Goal: Navigation & Orientation: Find specific page/section

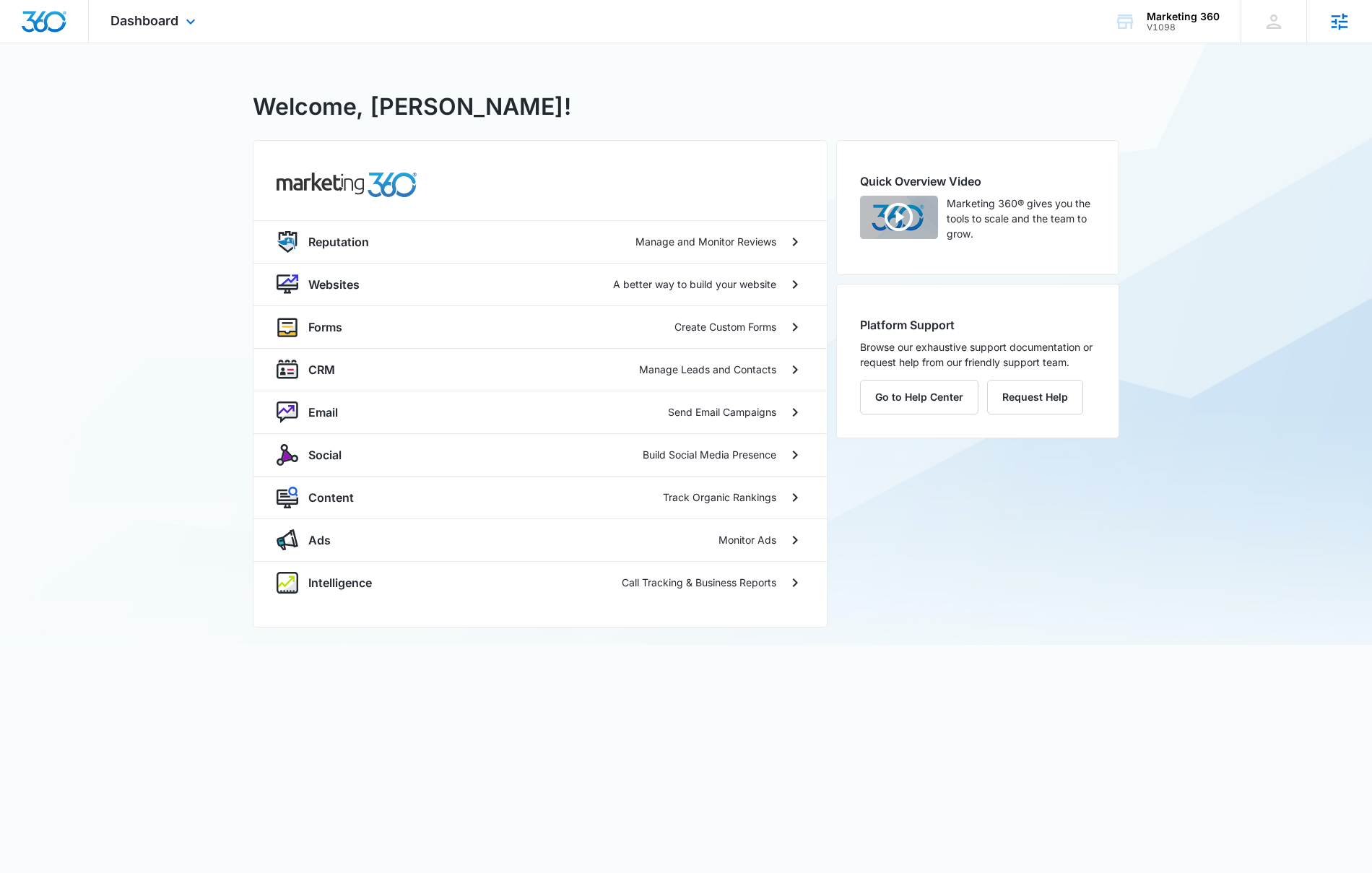
click at [1338, 33] on div "Agencies Agency Management" at bounding box center [1339, 21] width 66 height 43
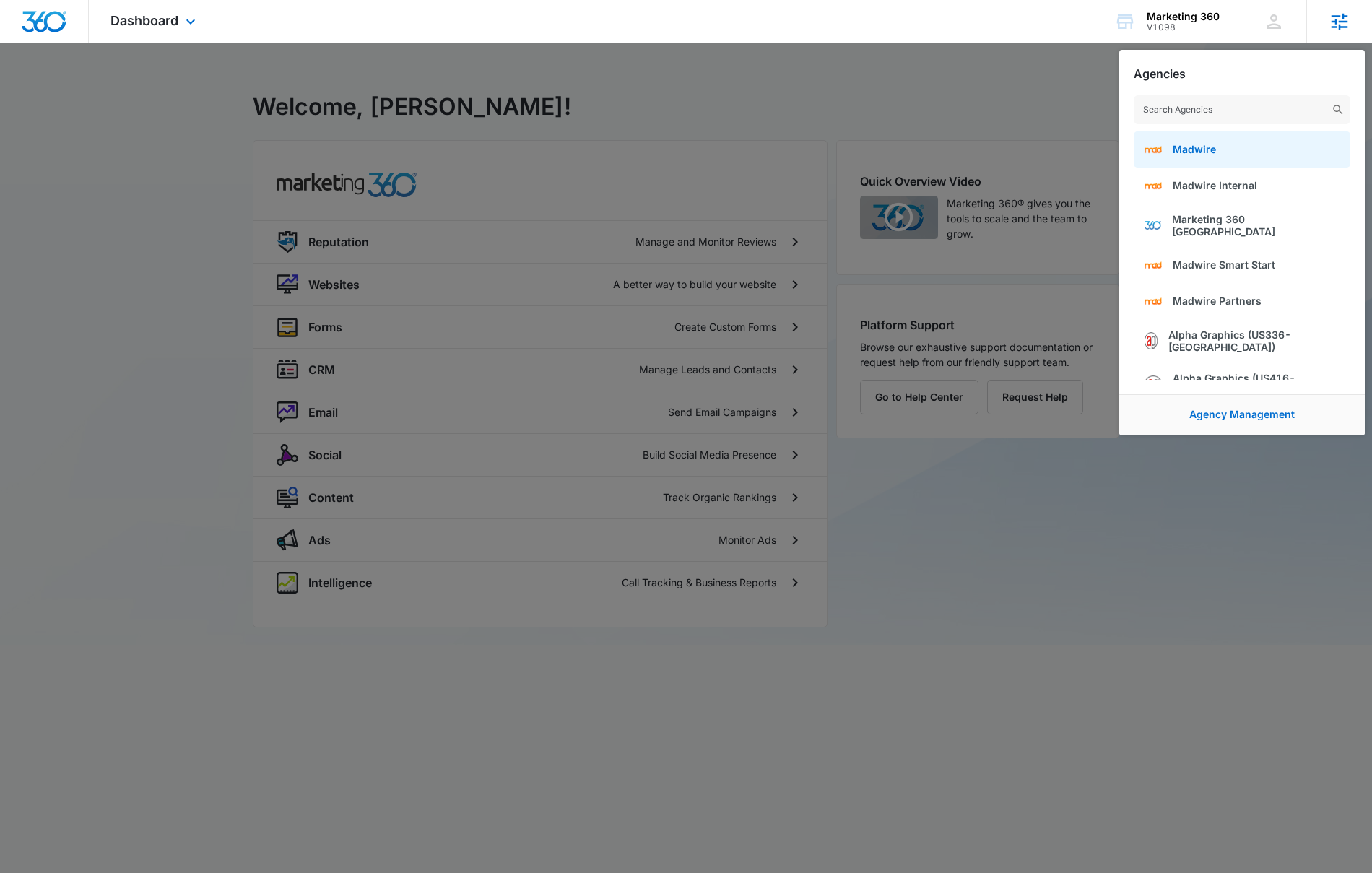
click at [1285, 146] on link "Madwire" at bounding box center [1242, 150] width 216 height 36
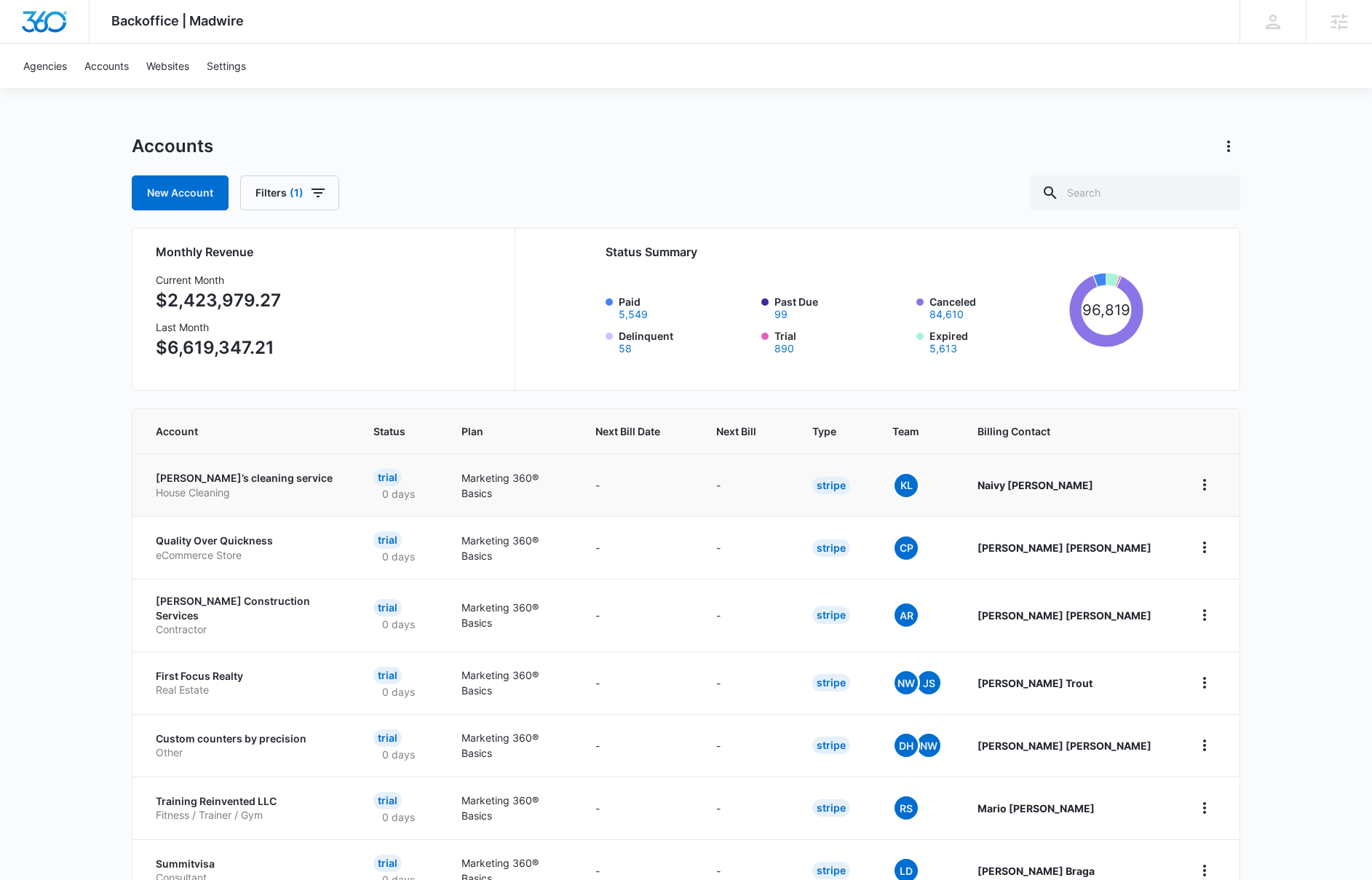
click at [1203, 468] on td at bounding box center [1207, 484] width 64 height 63
click at [1200, 483] on icon "home" at bounding box center [1204, 484] width 18 height 18
click at [1211, 525] on link "Go to Dashboard" at bounding box center [1251, 524] width 80 height 12
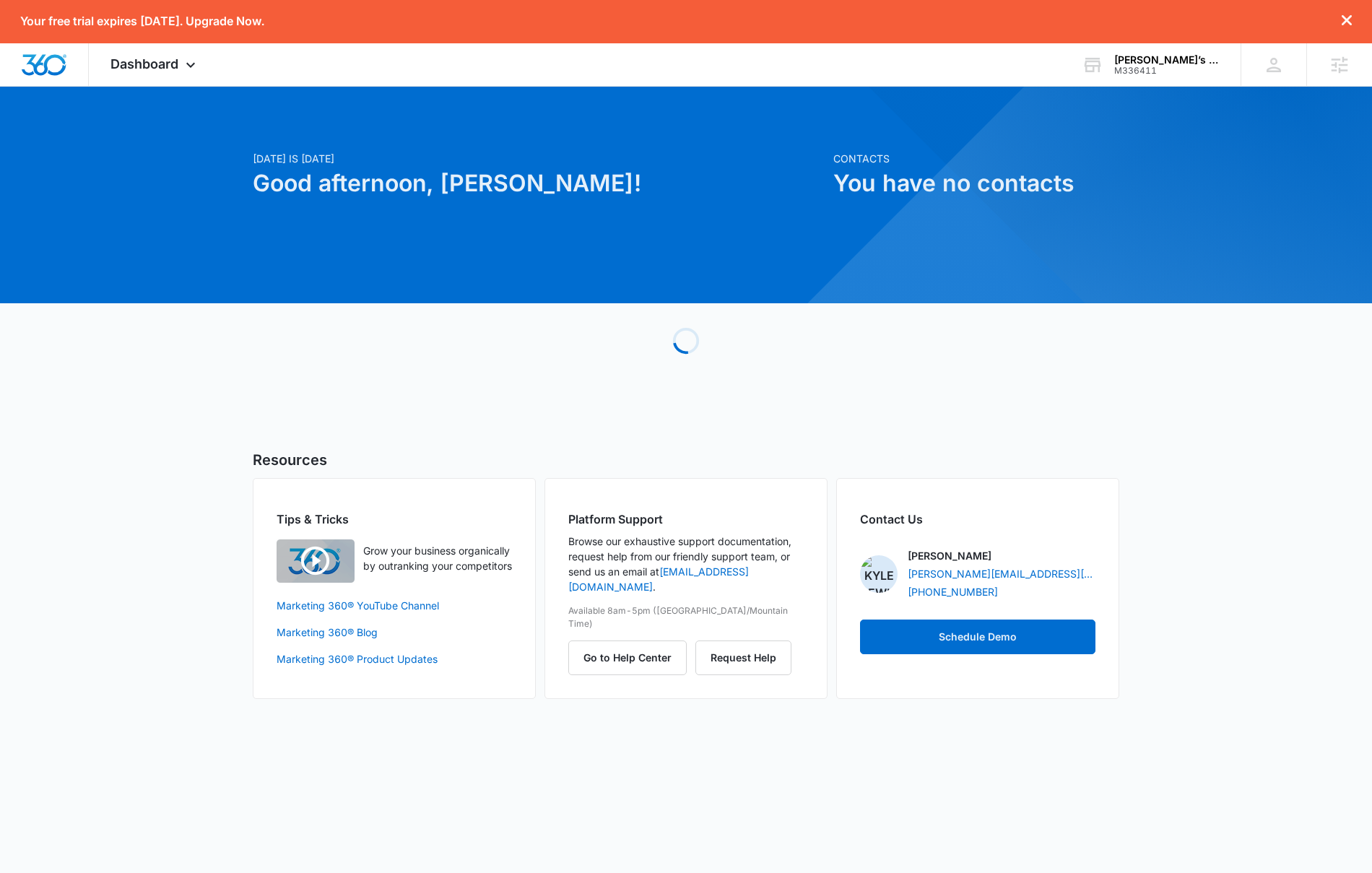
click at [325, 564] on img "button" at bounding box center [316, 561] width 78 height 44
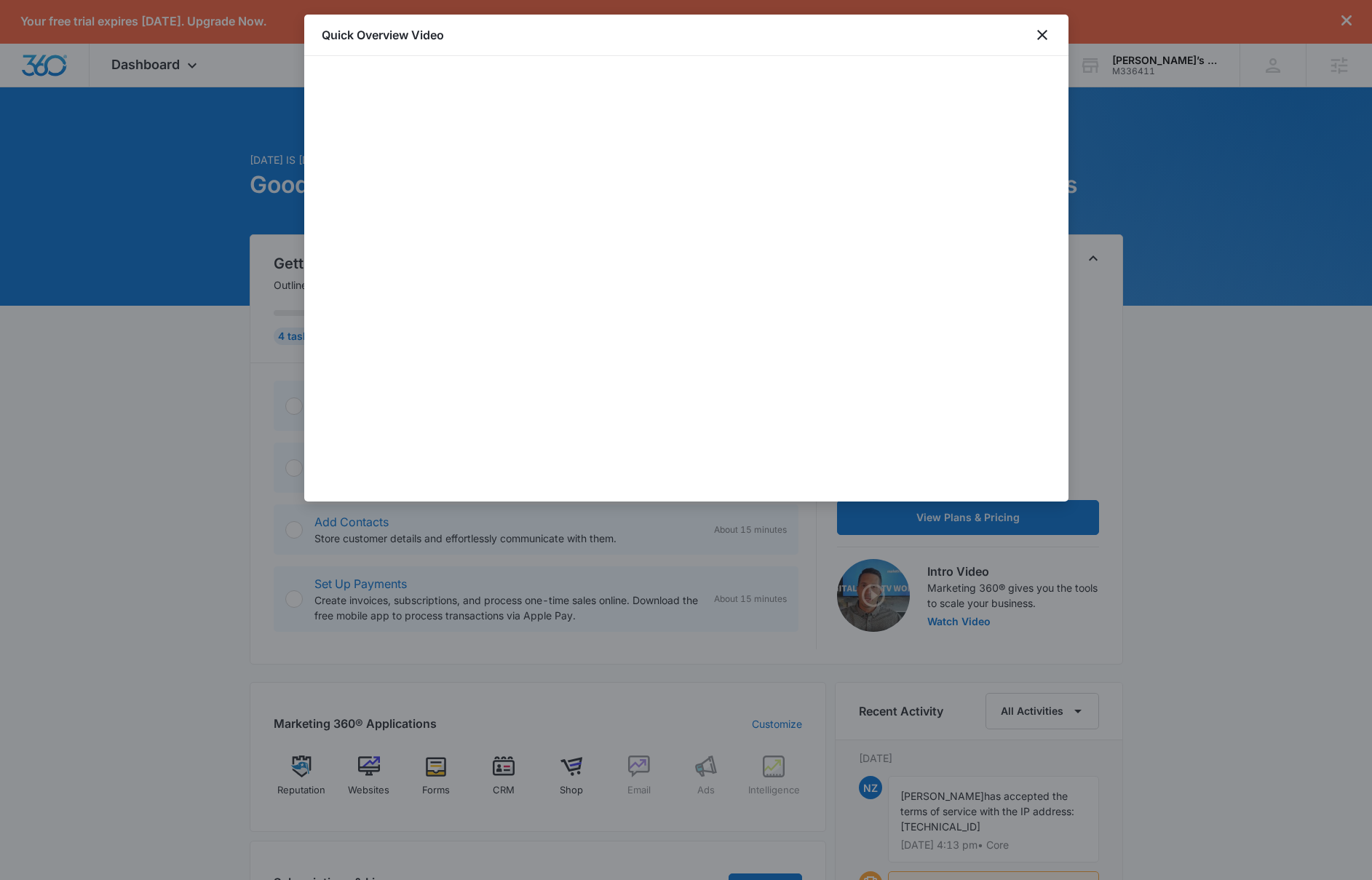
click at [679, 311] on div at bounding box center [686, 279] width 729 height 410
click at [1043, 36] on icon "close" at bounding box center [1042, 35] width 10 height 10
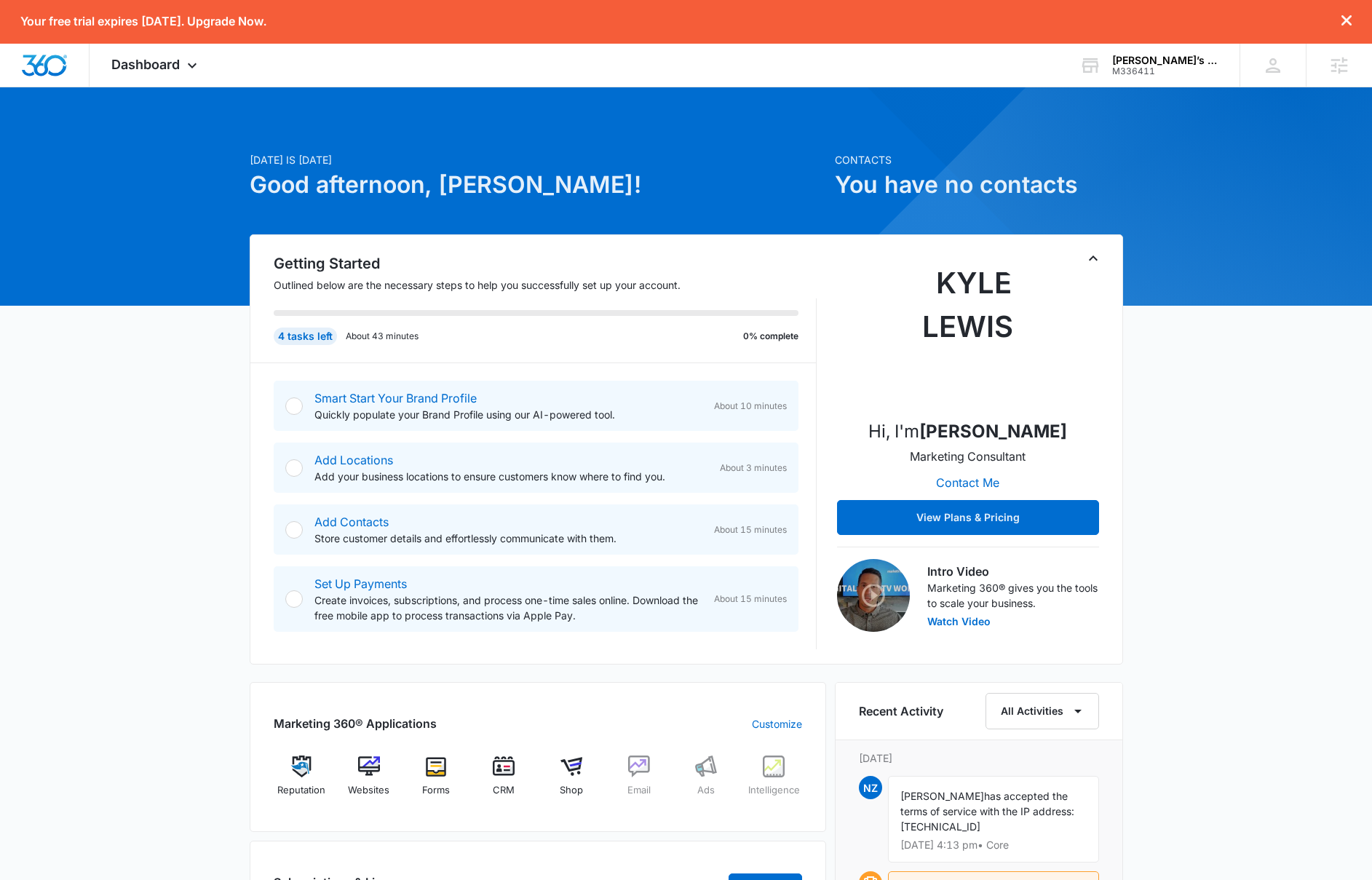
click at [865, 597] on img at bounding box center [873, 595] width 73 height 73
click at [952, 624] on button "Watch Video" at bounding box center [959, 622] width 64 height 10
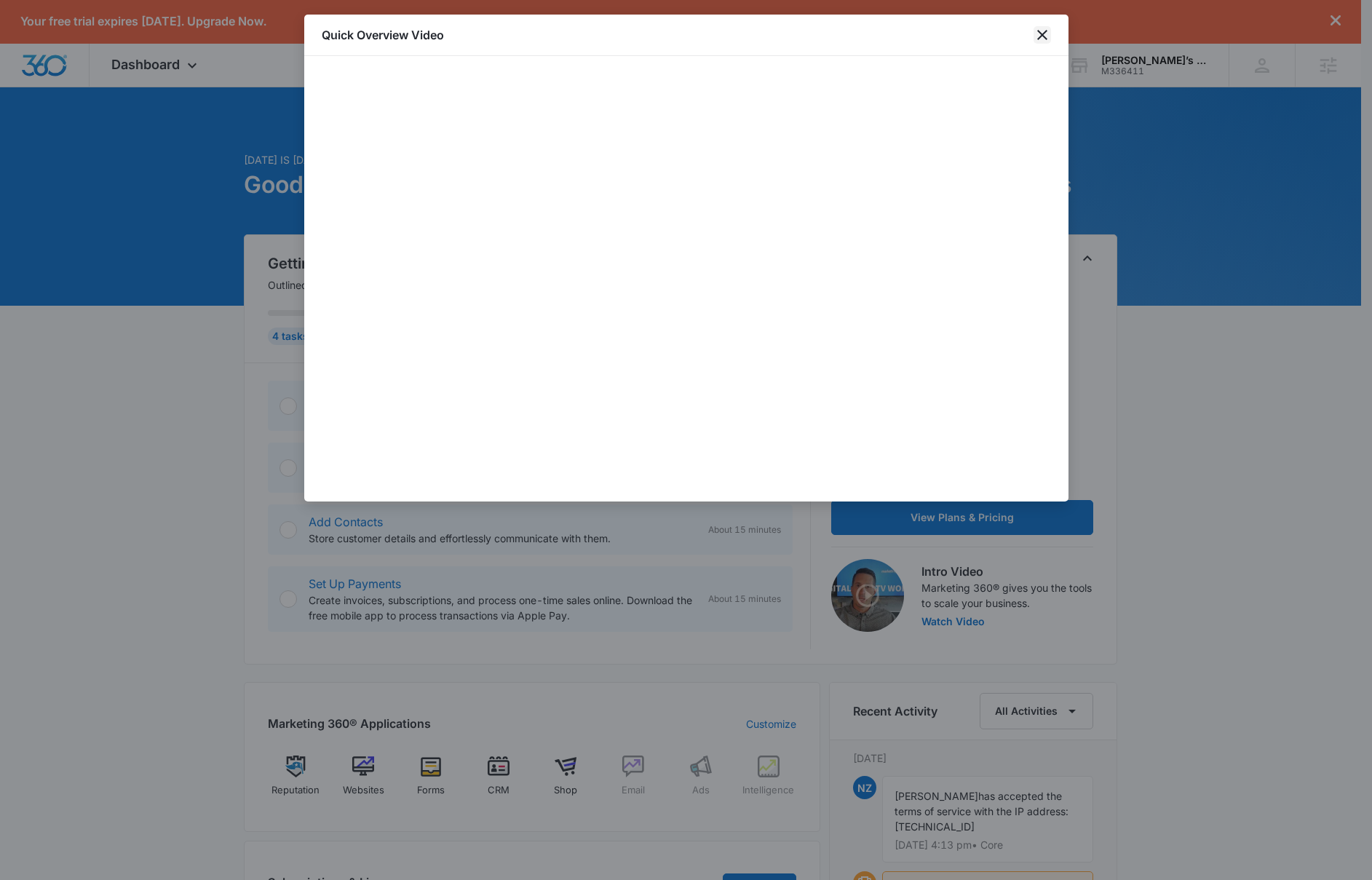
click at [1043, 37] on icon "close" at bounding box center [1042, 35] width 10 height 10
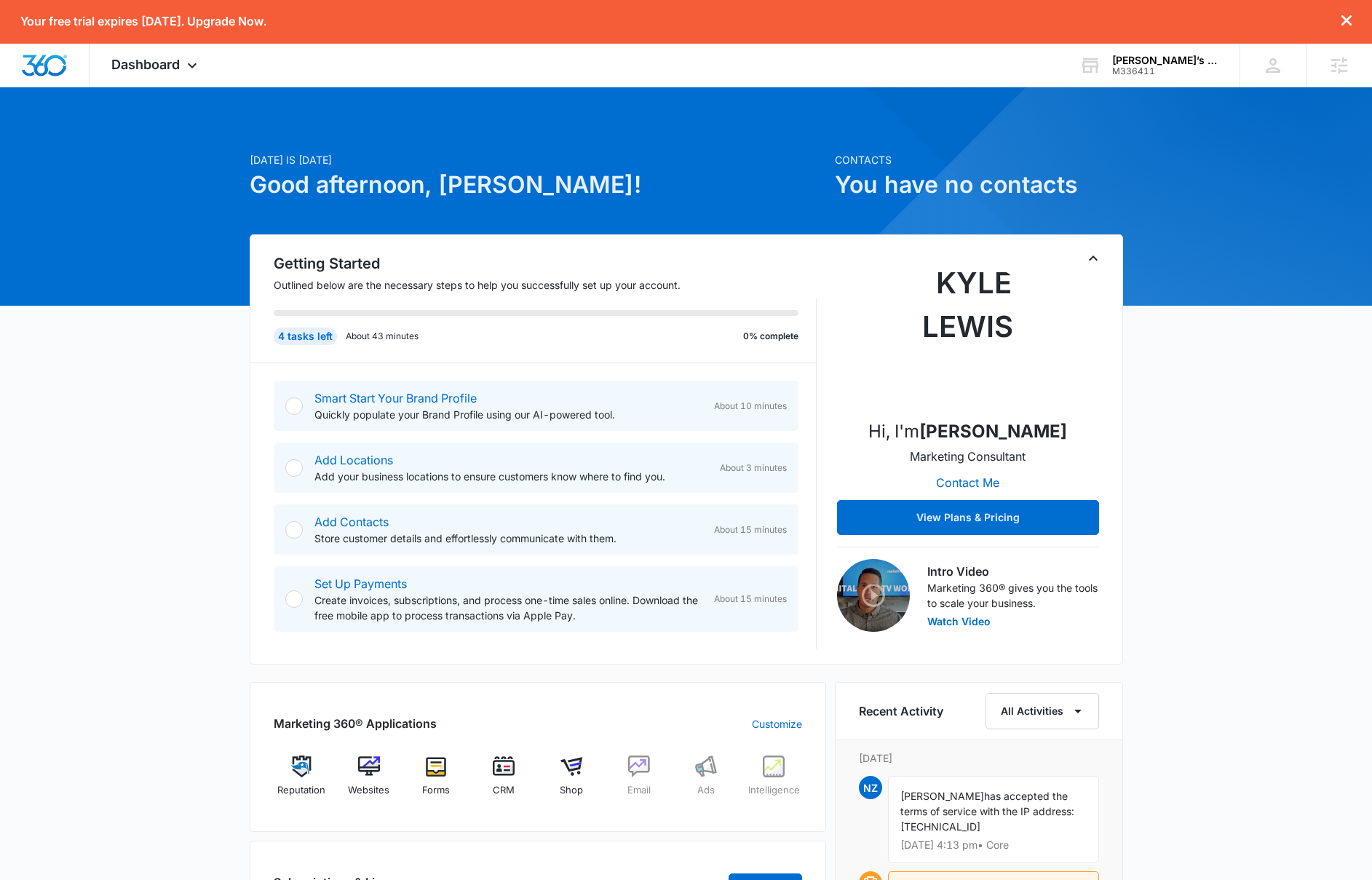
click at [1282, 515] on div "Today is Wednesday, August 13th Good afternoon, Lizzie! Contacts You have no co…" at bounding box center [686, 705] width 1372 height 1198
